Goal: Information Seeking & Learning: Learn about a topic

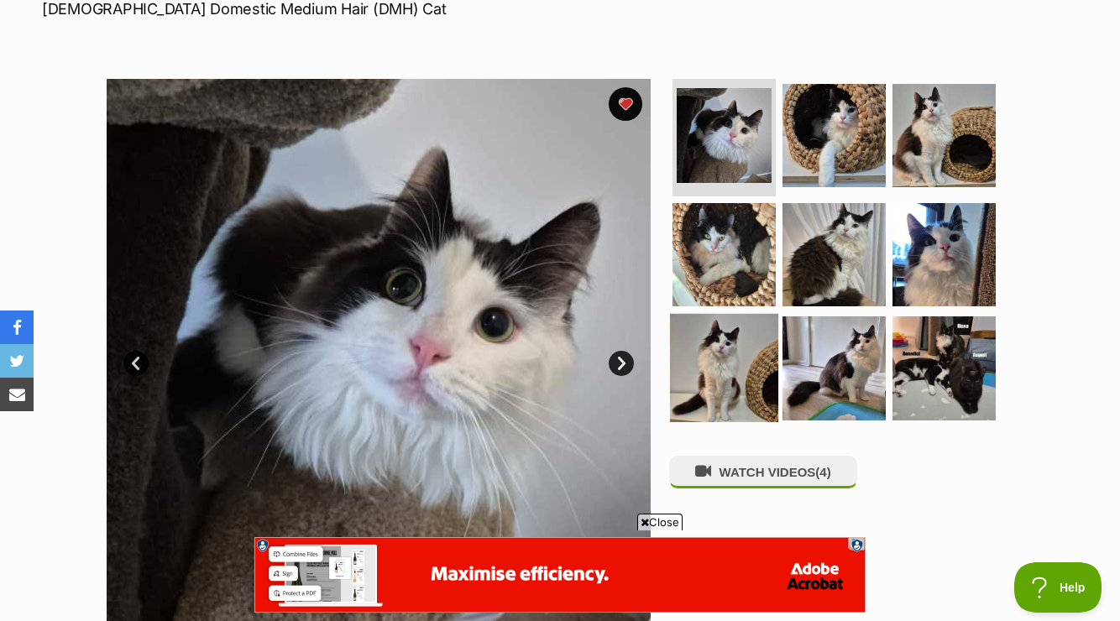
scroll to position [271, 0]
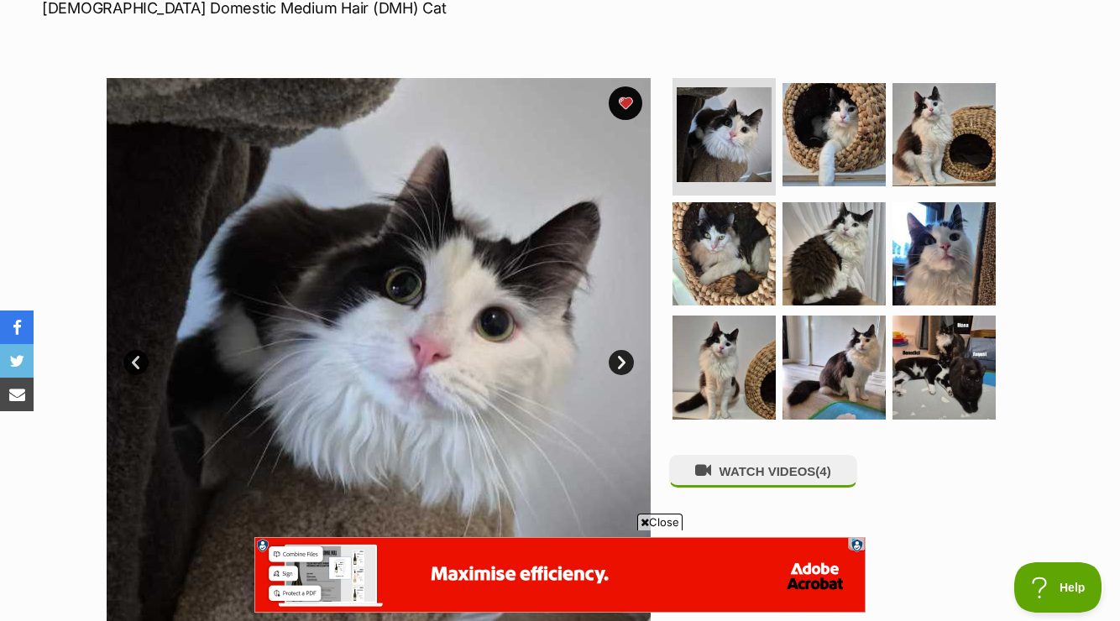
click at [622, 364] on link "Next" at bounding box center [621, 362] width 25 height 25
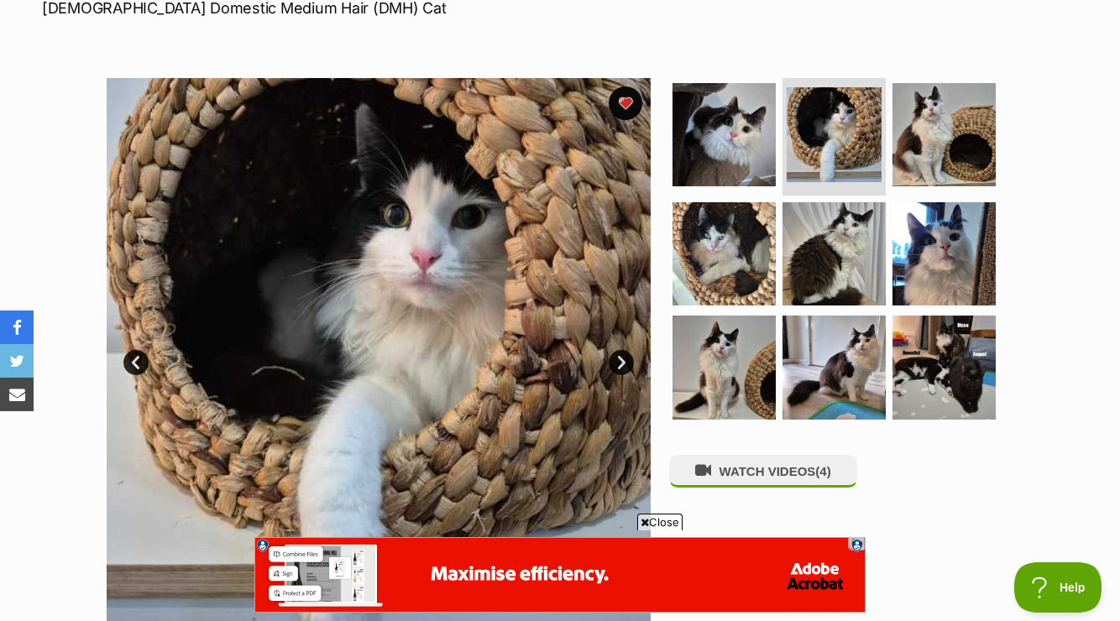
click at [622, 364] on link "Next" at bounding box center [621, 362] width 25 height 25
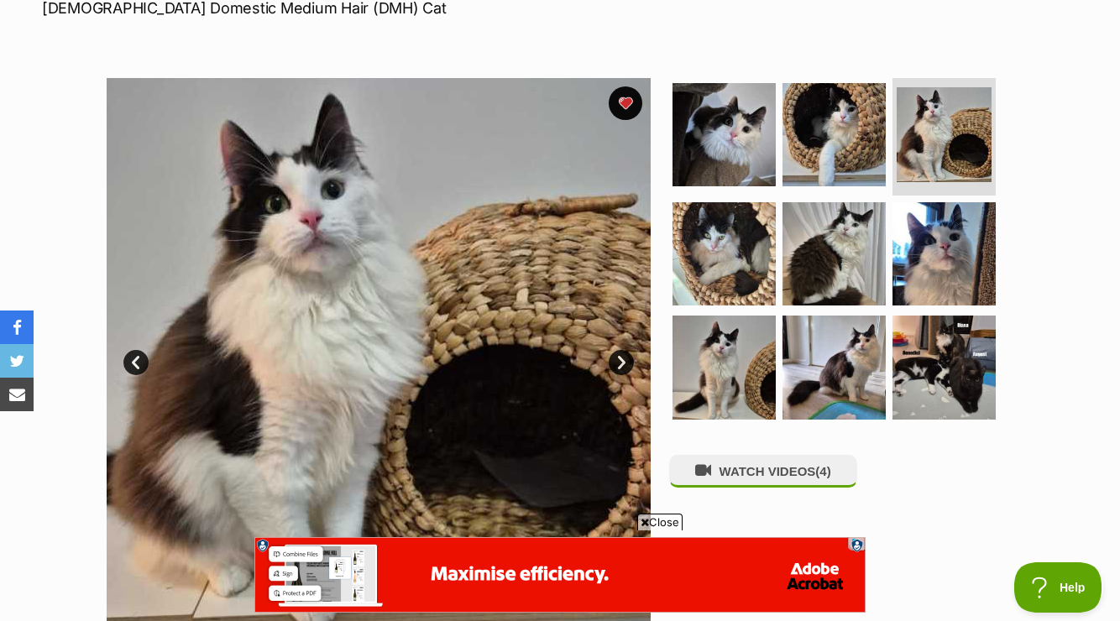
click at [622, 364] on link "Next" at bounding box center [621, 362] width 25 height 25
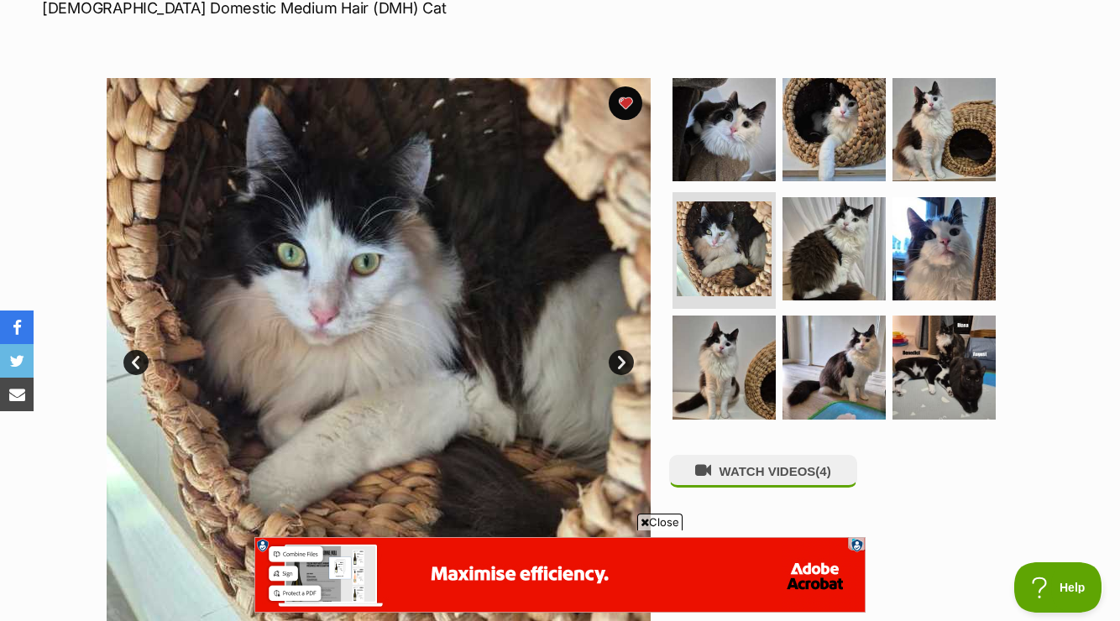
click at [622, 364] on link "Next" at bounding box center [621, 362] width 25 height 25
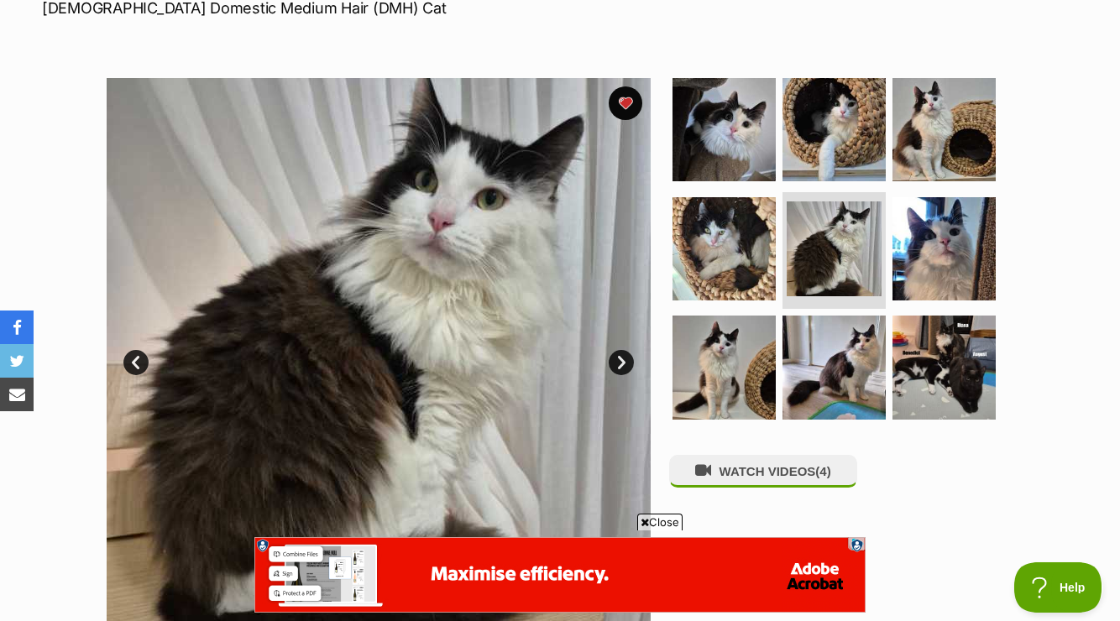
click at [138, 358] on link "Prev" at bounding box center [135, 362] width 25 height 25
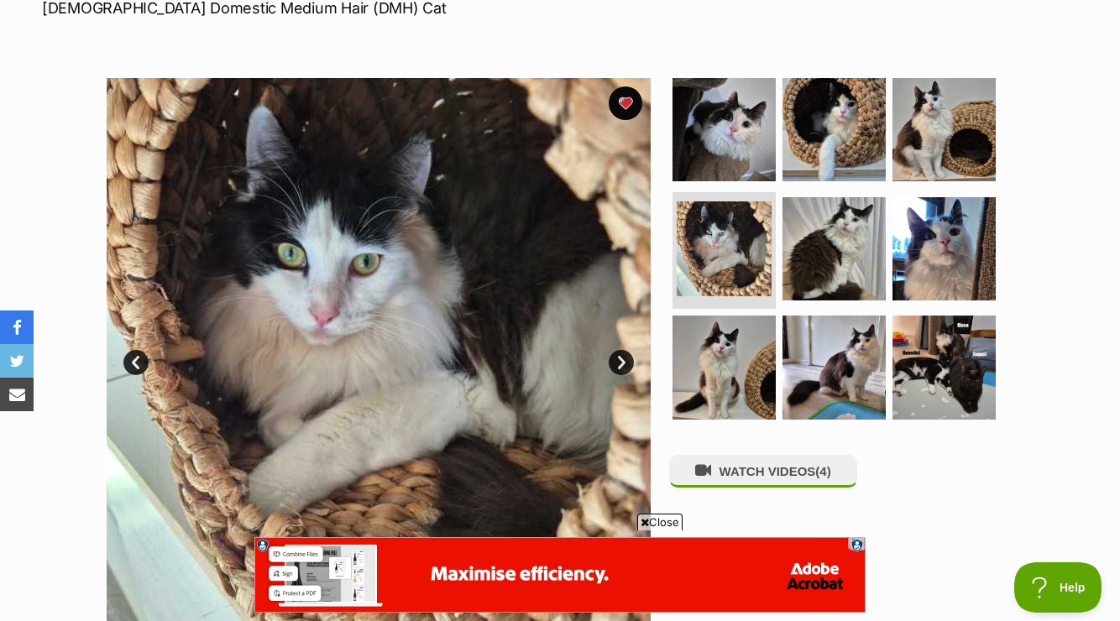
click at [138, 358] on link "Prev" at bounding box center [135, 362] width 25 height 25
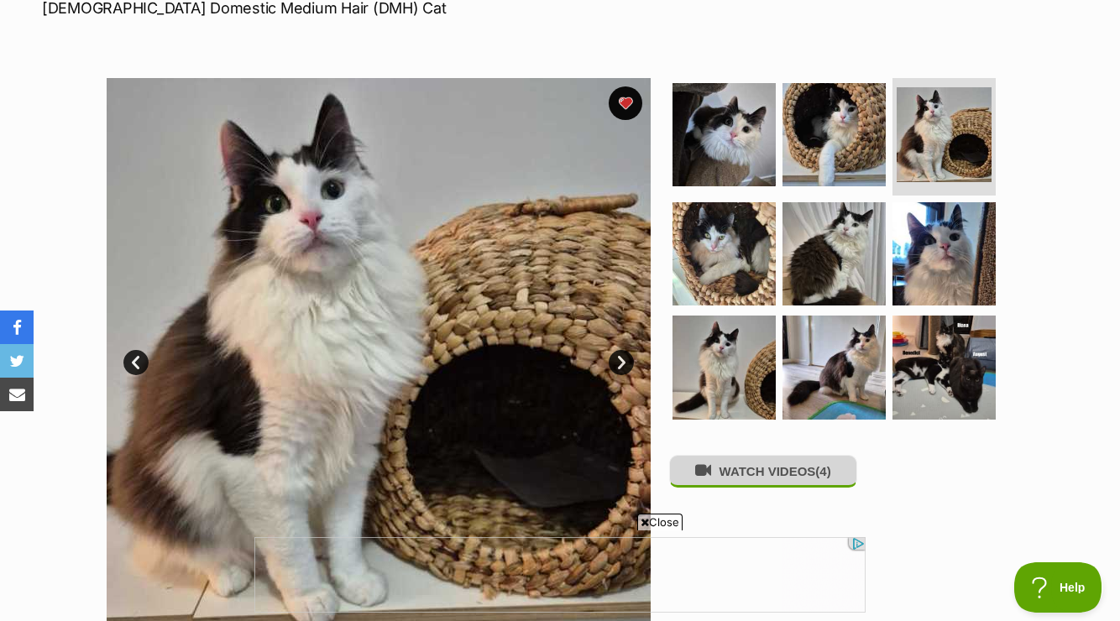
scroll to position [0, 0]
click at [806, 471] on button "WATCH VIDEOS (4)" at bounding box center [763, 471] width 188 height 33
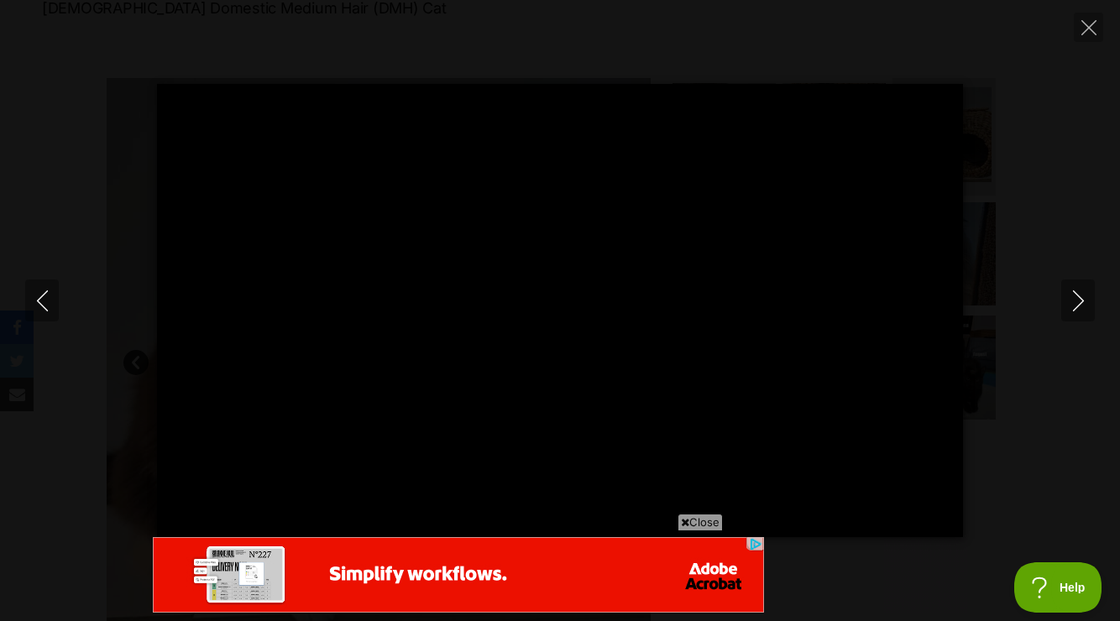
type input "100.00"
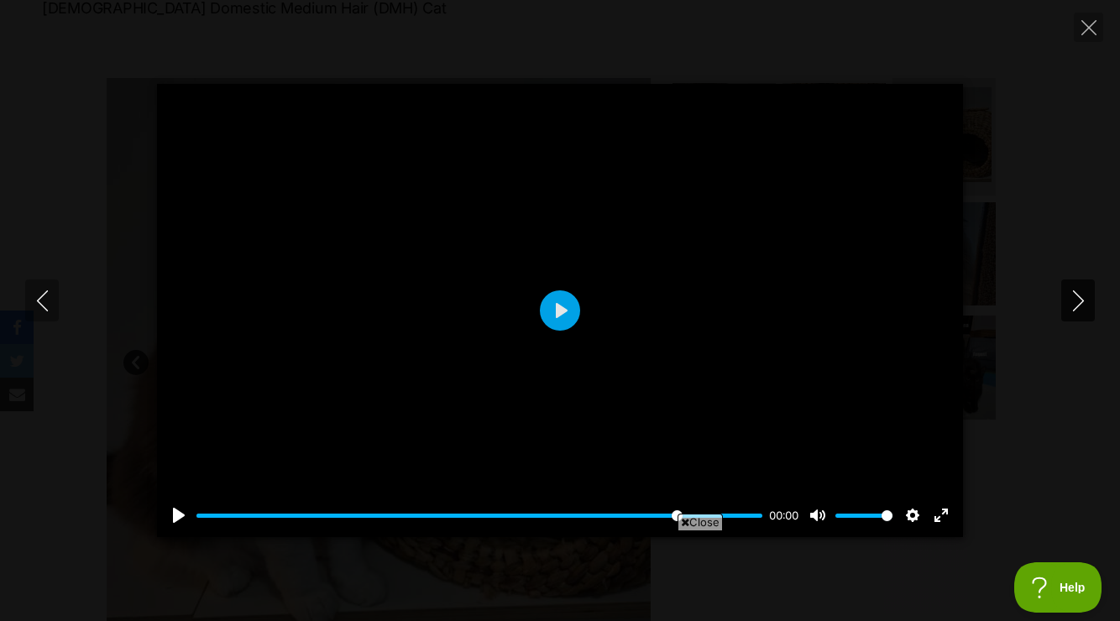
click at [1084, 300] on icon "Next" at bounding box center [1078, 301] width 21 height 21
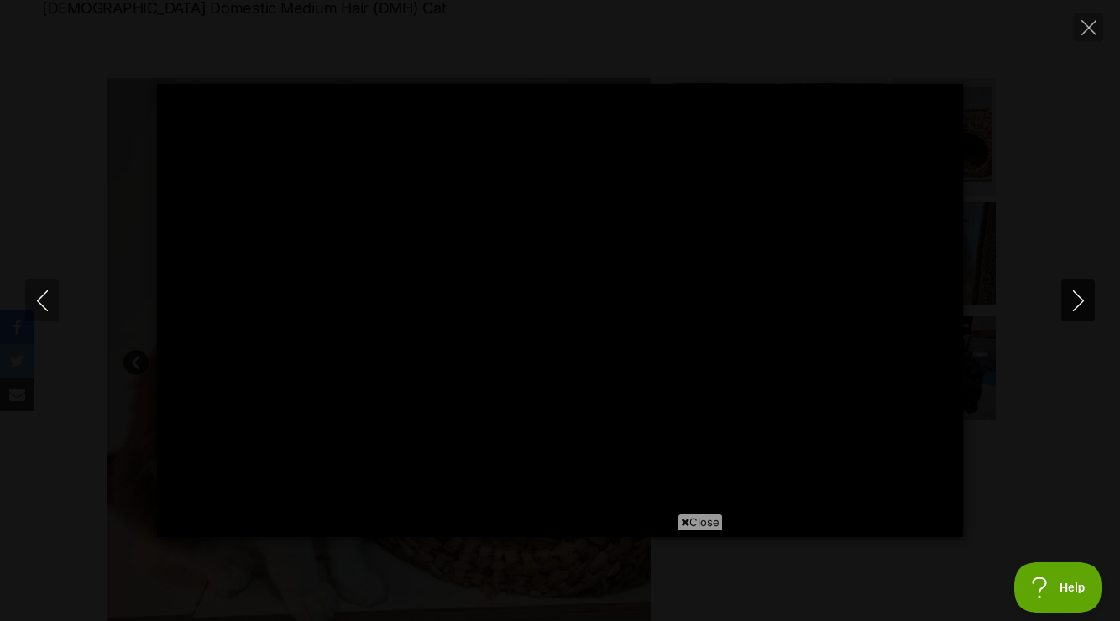
type input "100.00"
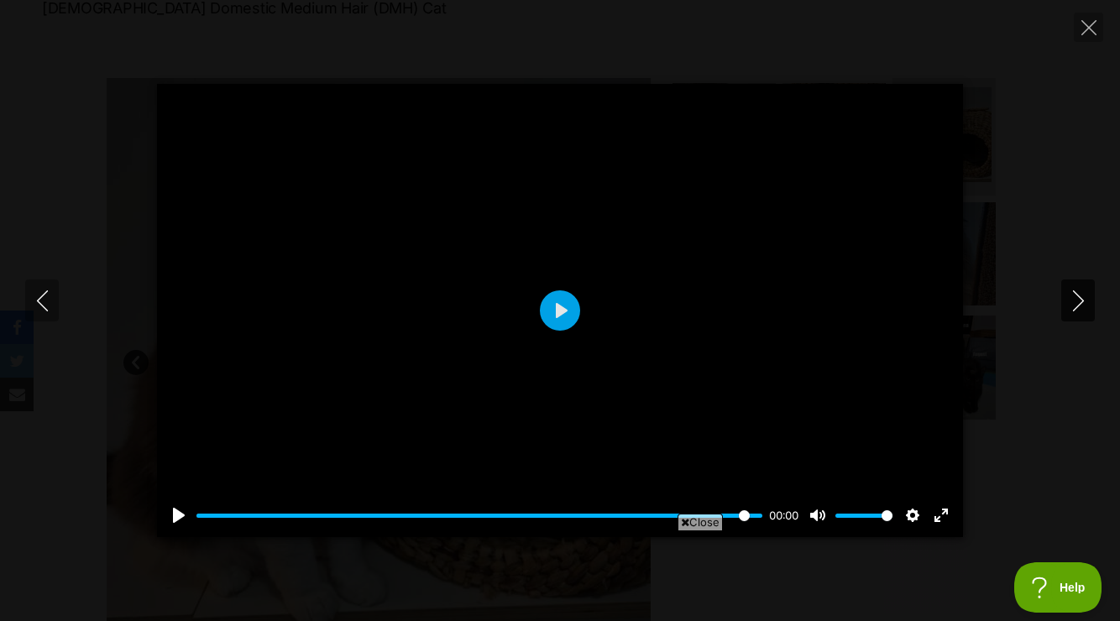
click at [1079, 300] on icon "Next" at bounding box center [1078, 301] width 21 height 21
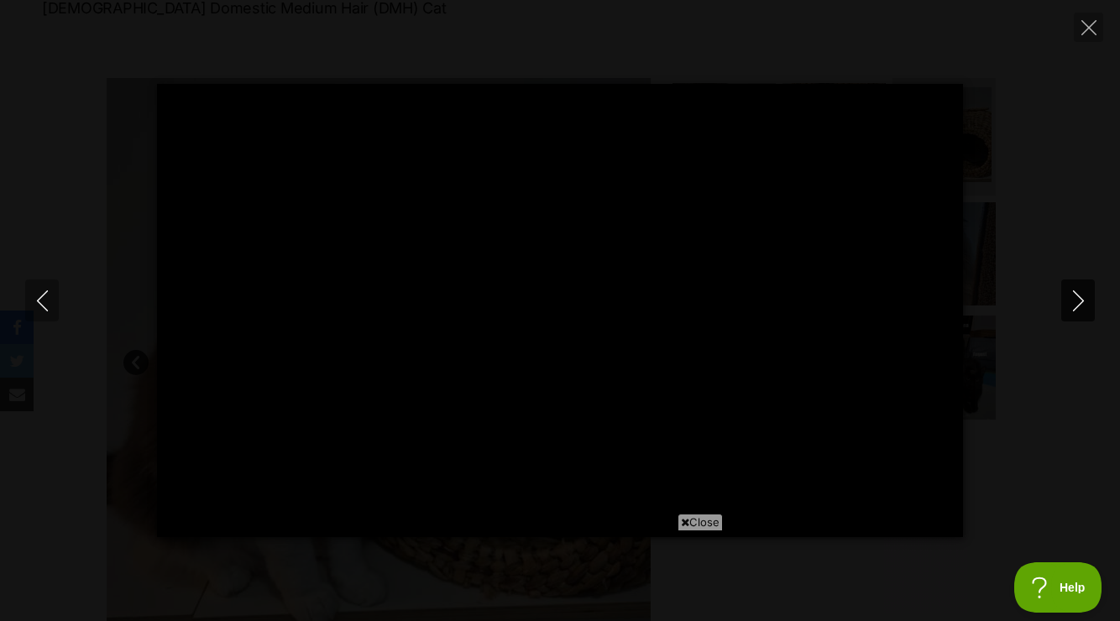
type input "100.00"
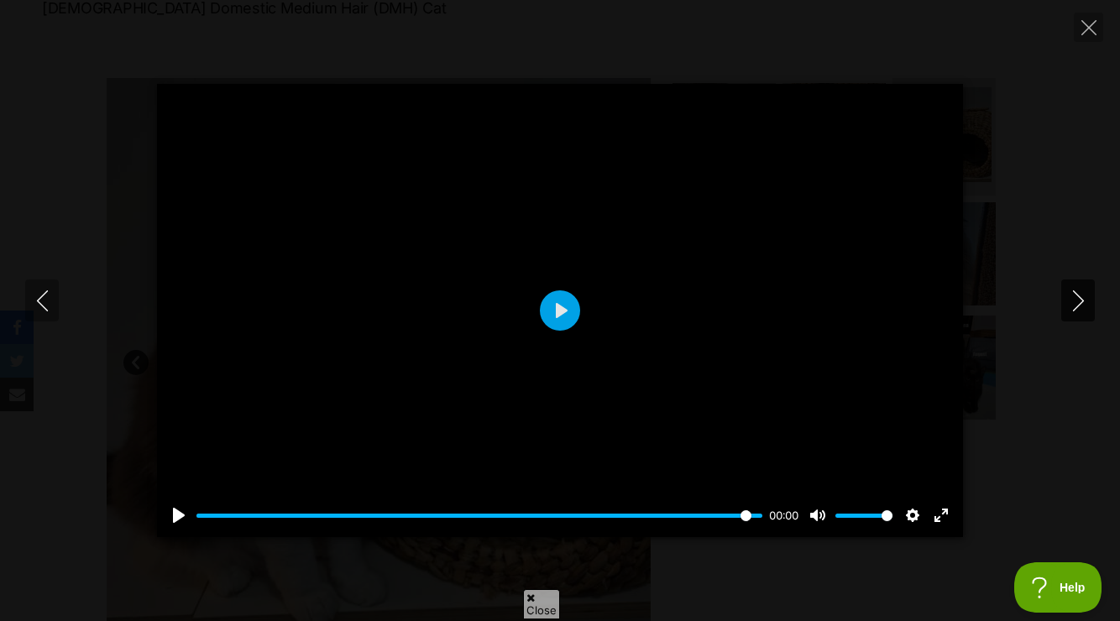
click at [1079, 300] on icon "Next" at bounding box center [1078, 301] width 21 height 21
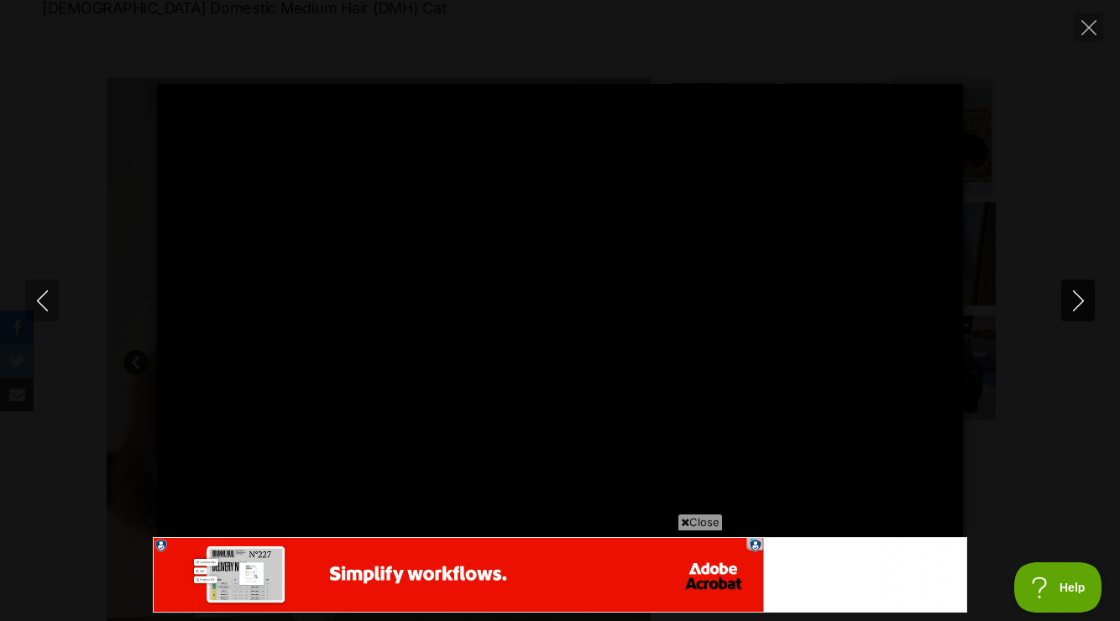
type input "100.00"
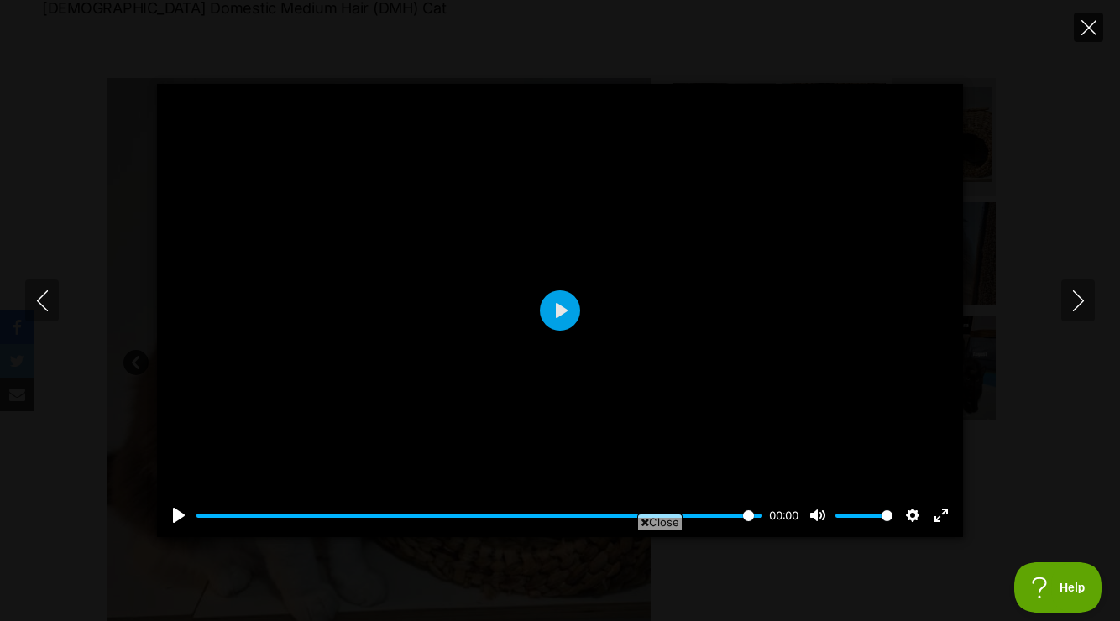
click at [1087, 27] on icon "Close" at bounding box center [1089, 27] width 15 height 15
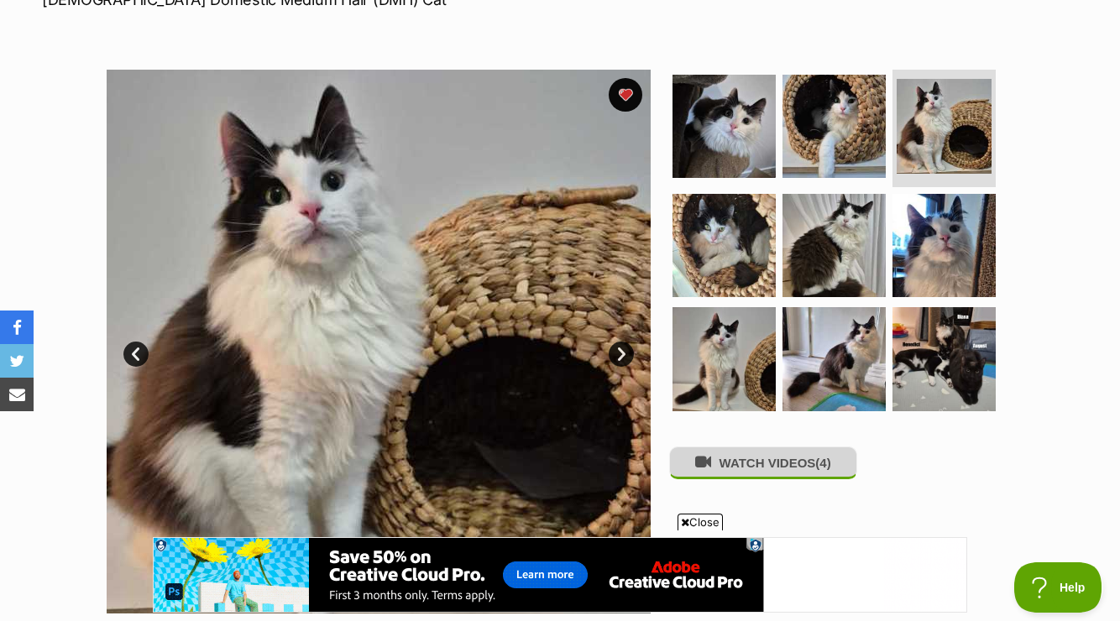
click at [777, 464] on button "WATCH VIDEOS (4)" at bounding box center [763, 463] width 188 height 33
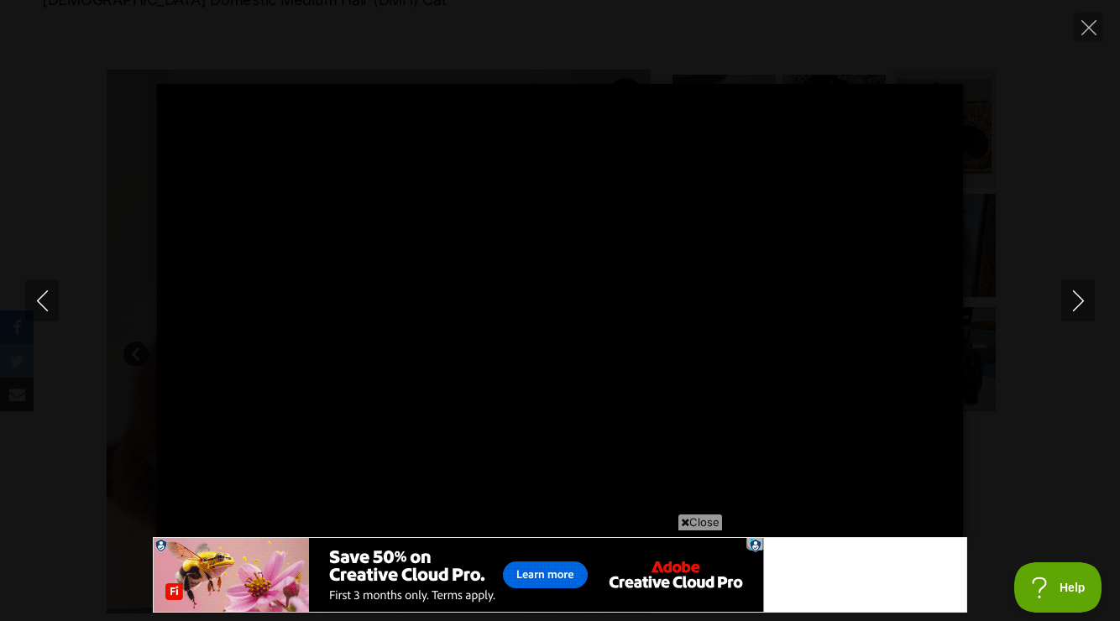
type input "100.00"
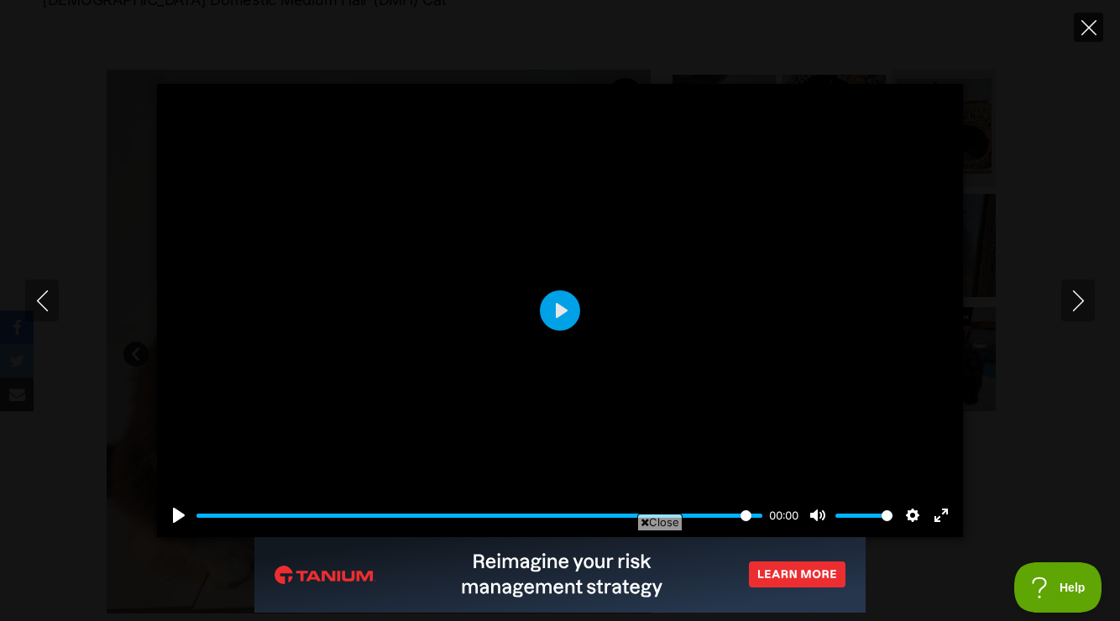
click at [1089, 24] on icon "Close" at bounding box center [1089, 27] width 15 height 15
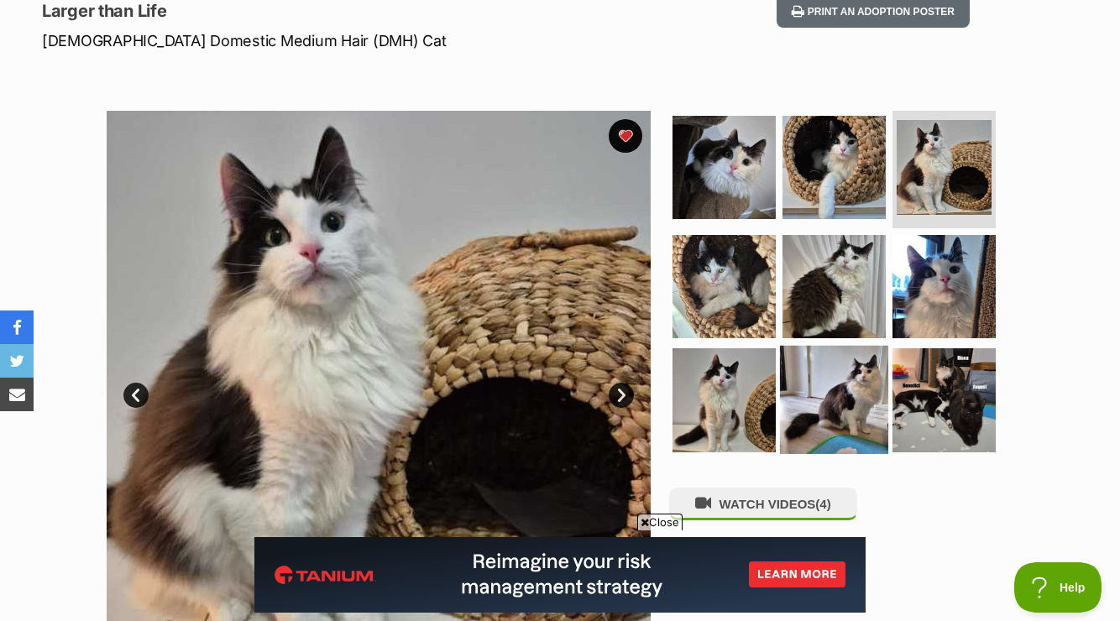
scroll to position [236, 0]
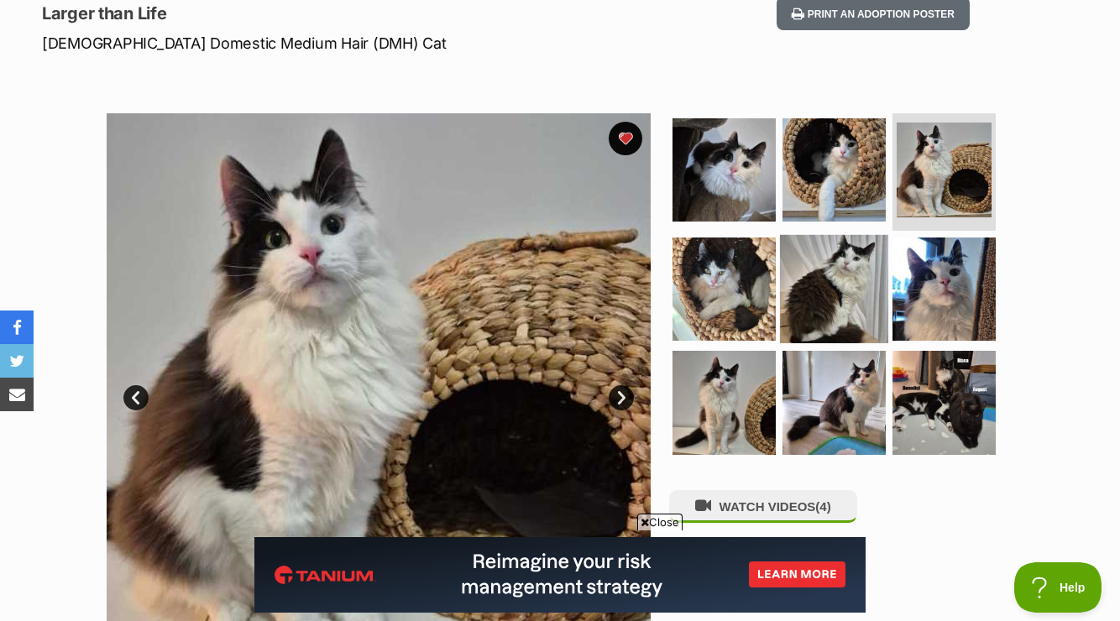
click at [846, 304] on img at bounding box center [834, 288] width 108 height 108
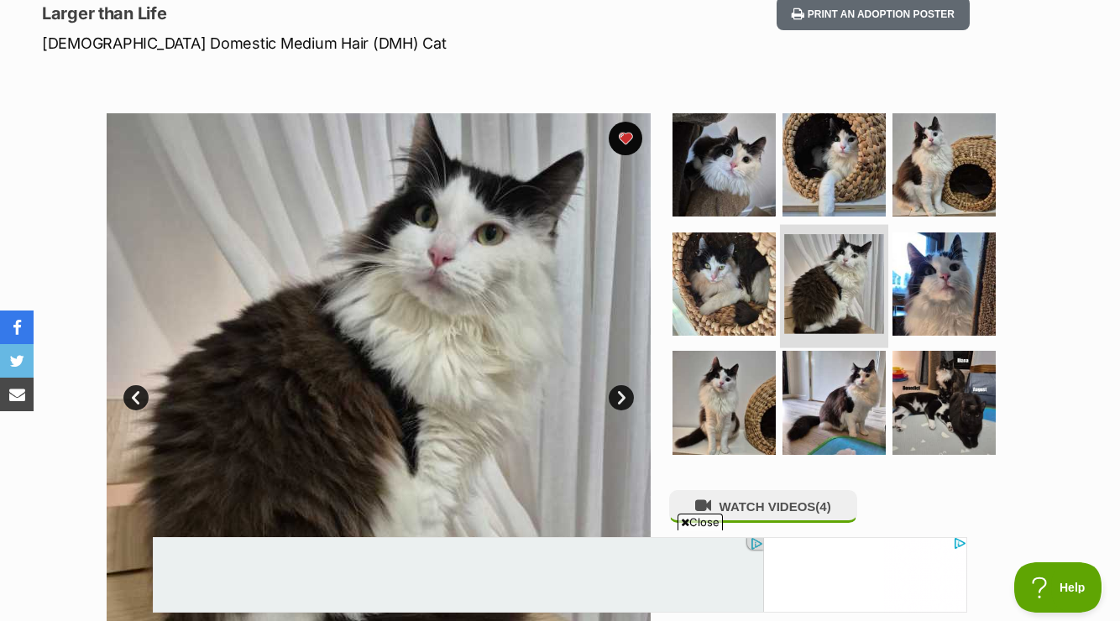
scroll to position [0, 0]
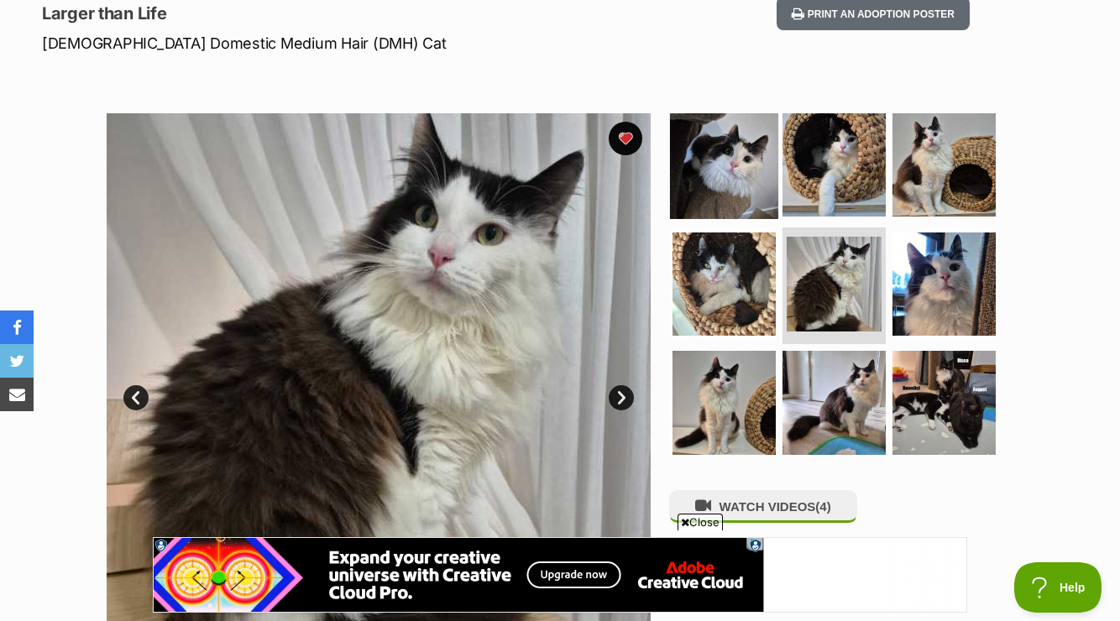
click at [741, 160] on img at bounding box center [724, 165] width 108 height 108
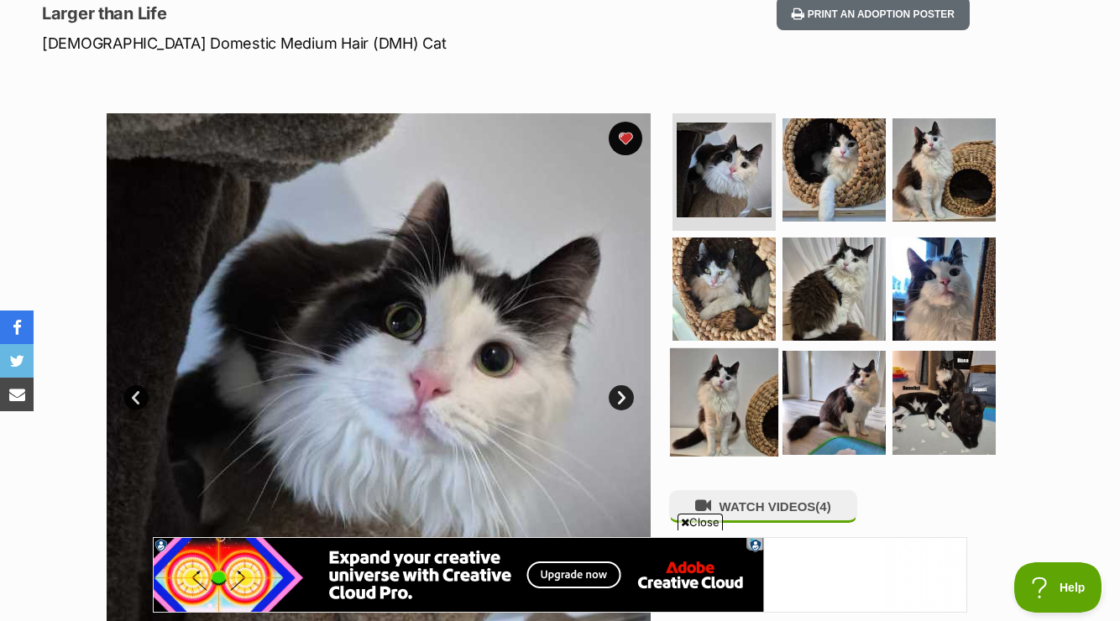
click at [741, 384] on img at bounding box center [724, 402] width 108 height 108
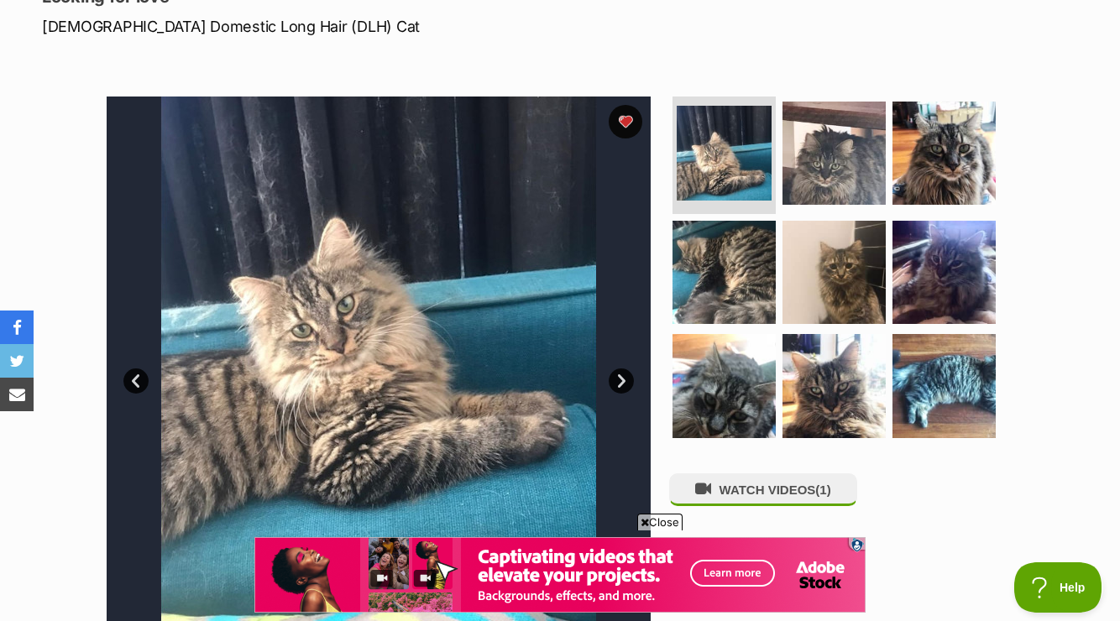
scroll to position [254, 0]
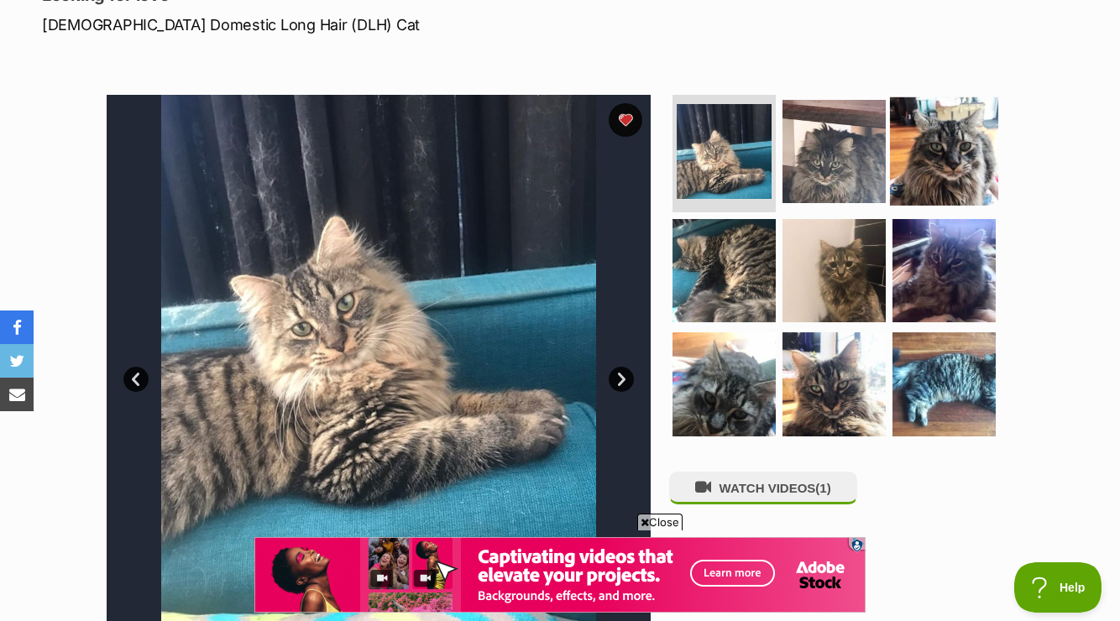
click at [930, 147] on img at bounding box center [944, 151] width 108 height 108
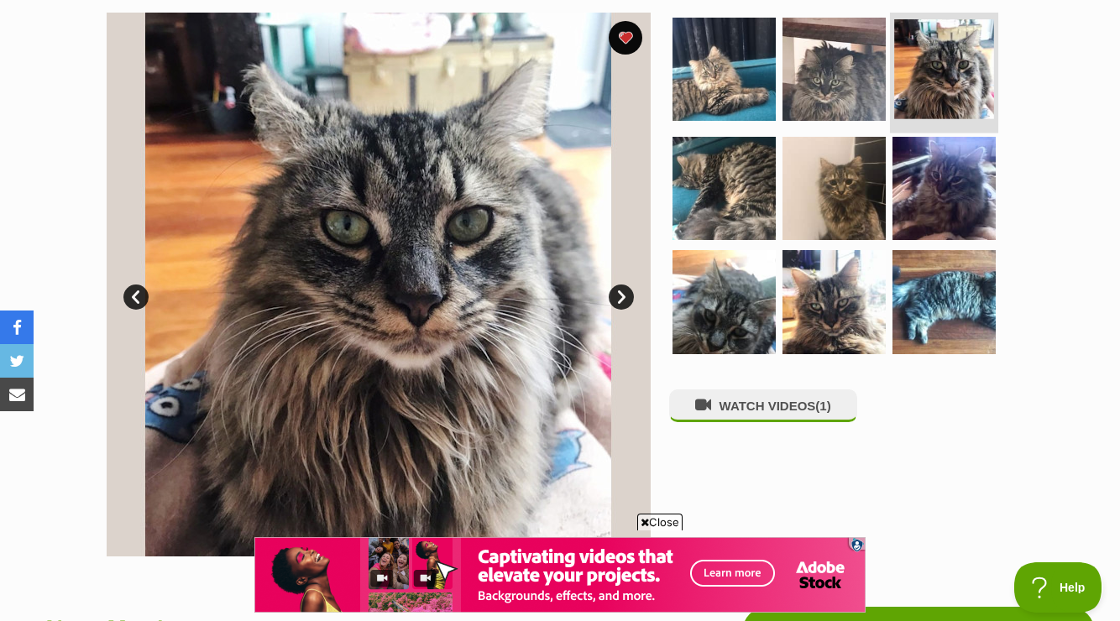
scroll to position [338, 0]
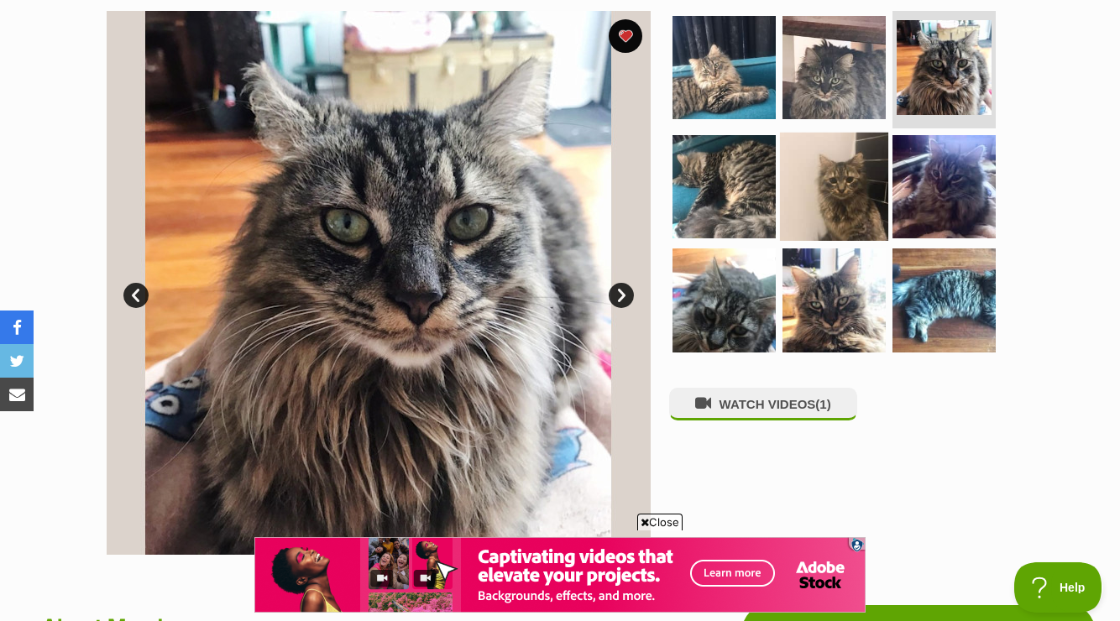
click at [828, 186] on img at bounding box center [834, 186] width 108 height 108
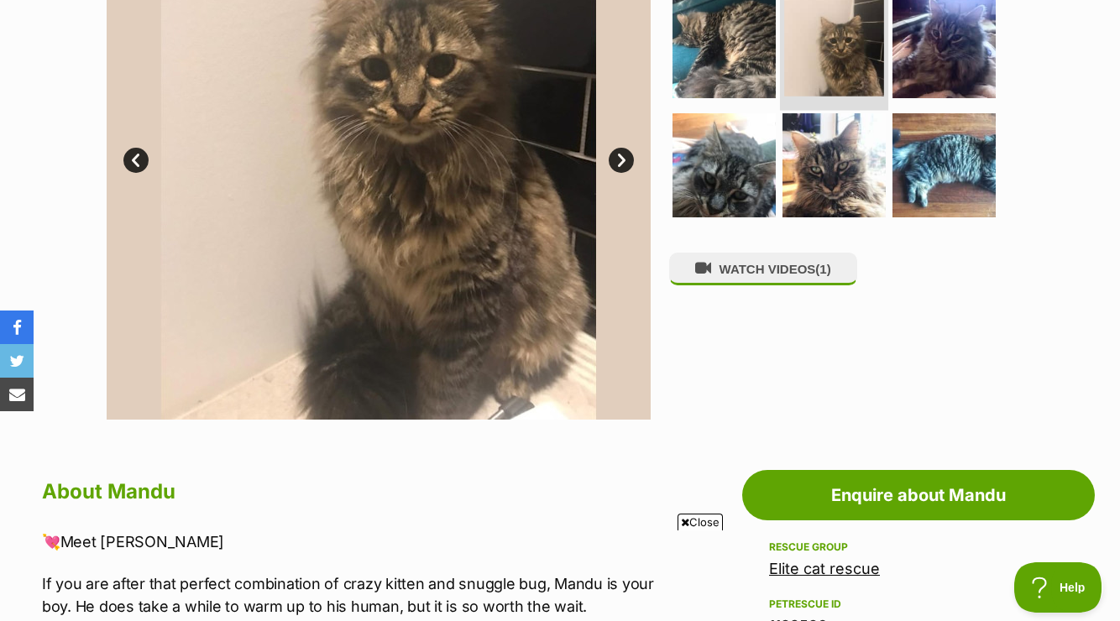
scroll to position [474, 0]
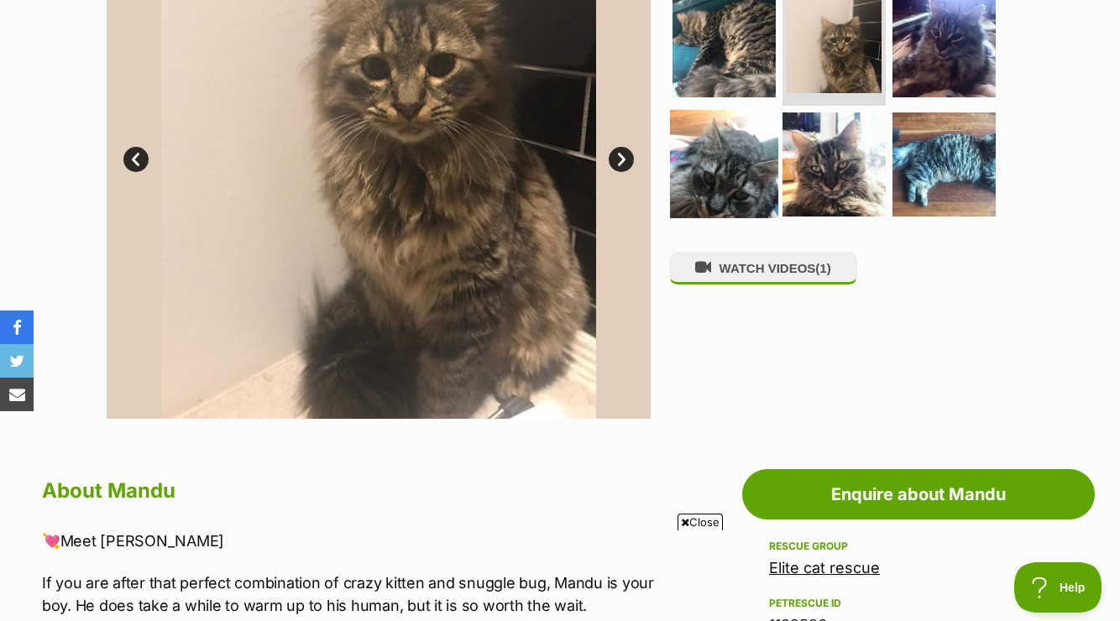
click at [705, 207] on img at bounding box center [724, 164] width 108 height 108
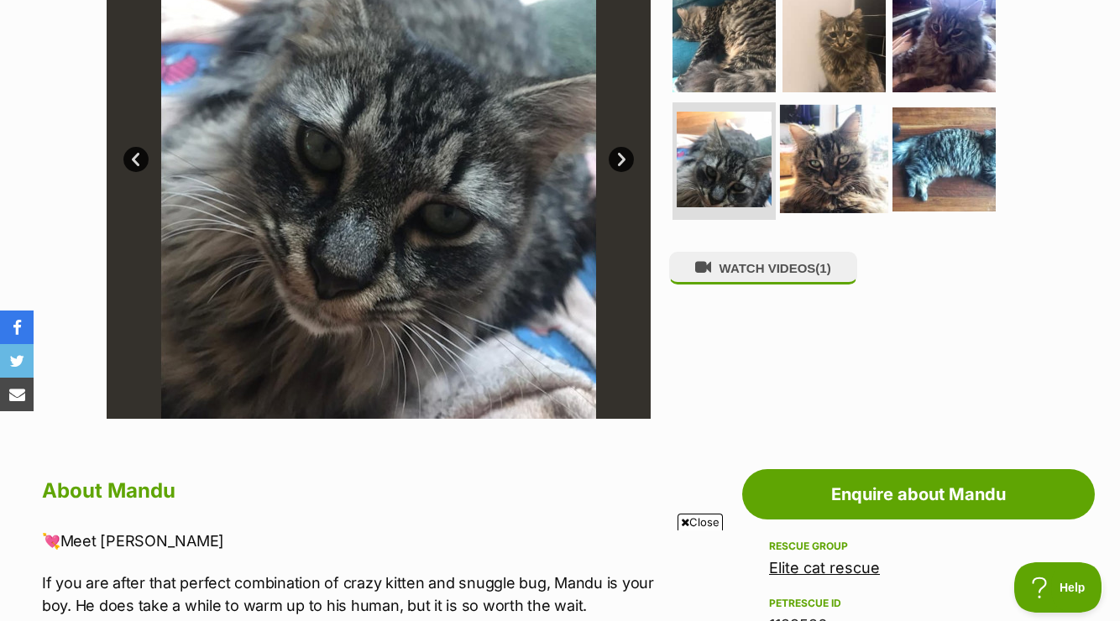
click at [794, 141] on img at bounding box center [834, 159] width 108 height 108
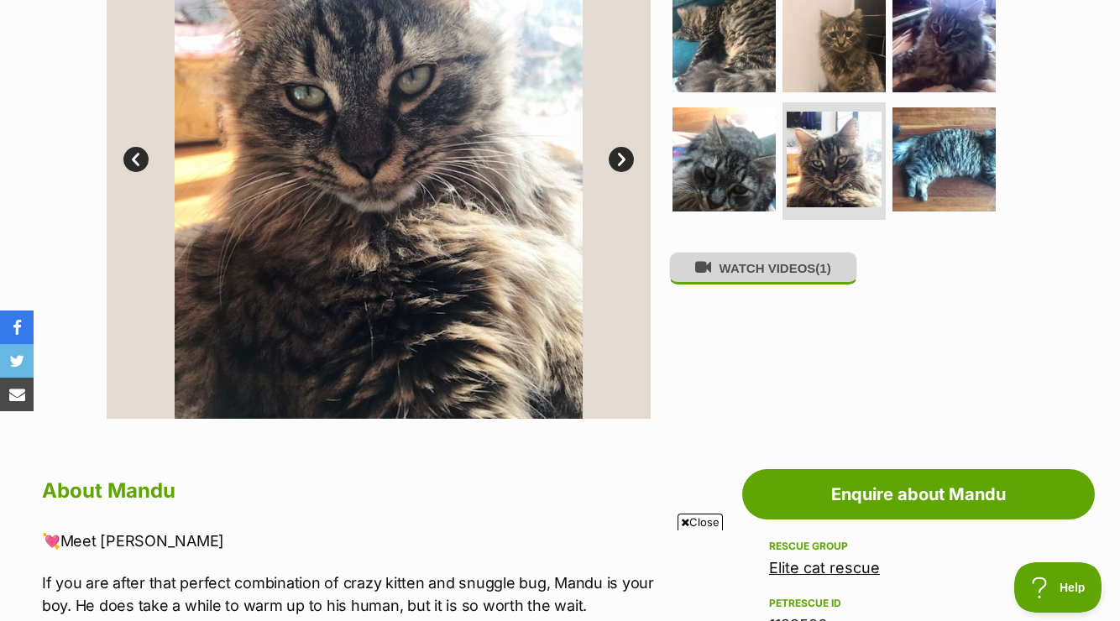
click at [794, 276] on button "WATCH VIDEOS (1)" at bounding box center [763, 268] width 188 height 33
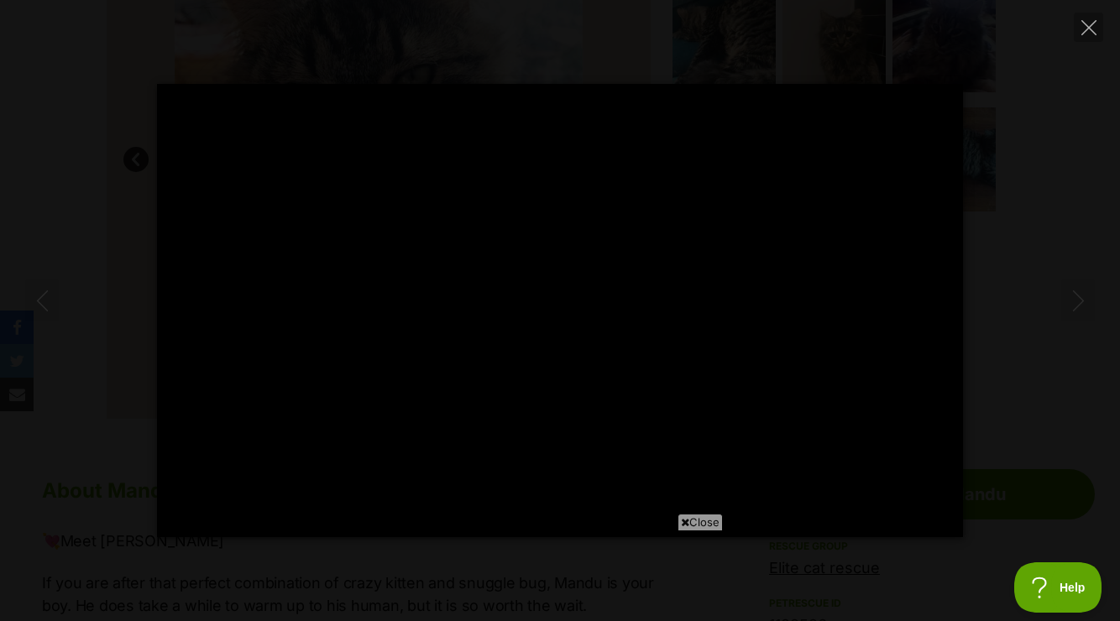
type input "80.51"
